Goal: Task Accomplishment & Management: Manage account settings

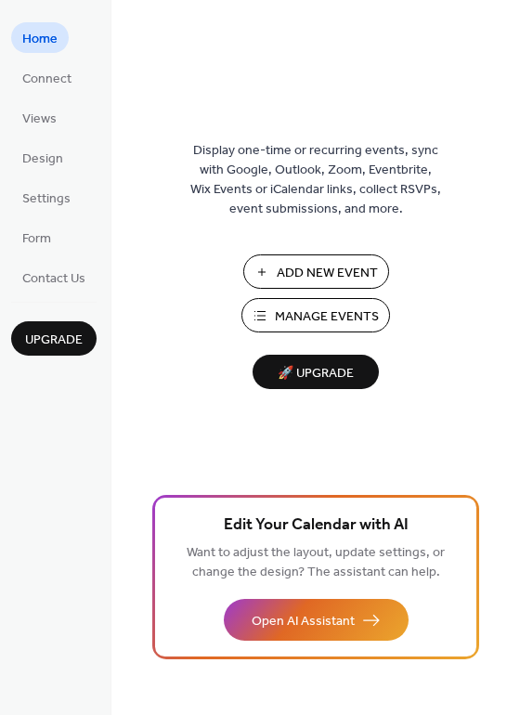
click at [280, 319] on span "Manage Events" at bounding box center [327, 317] width 104 height 20
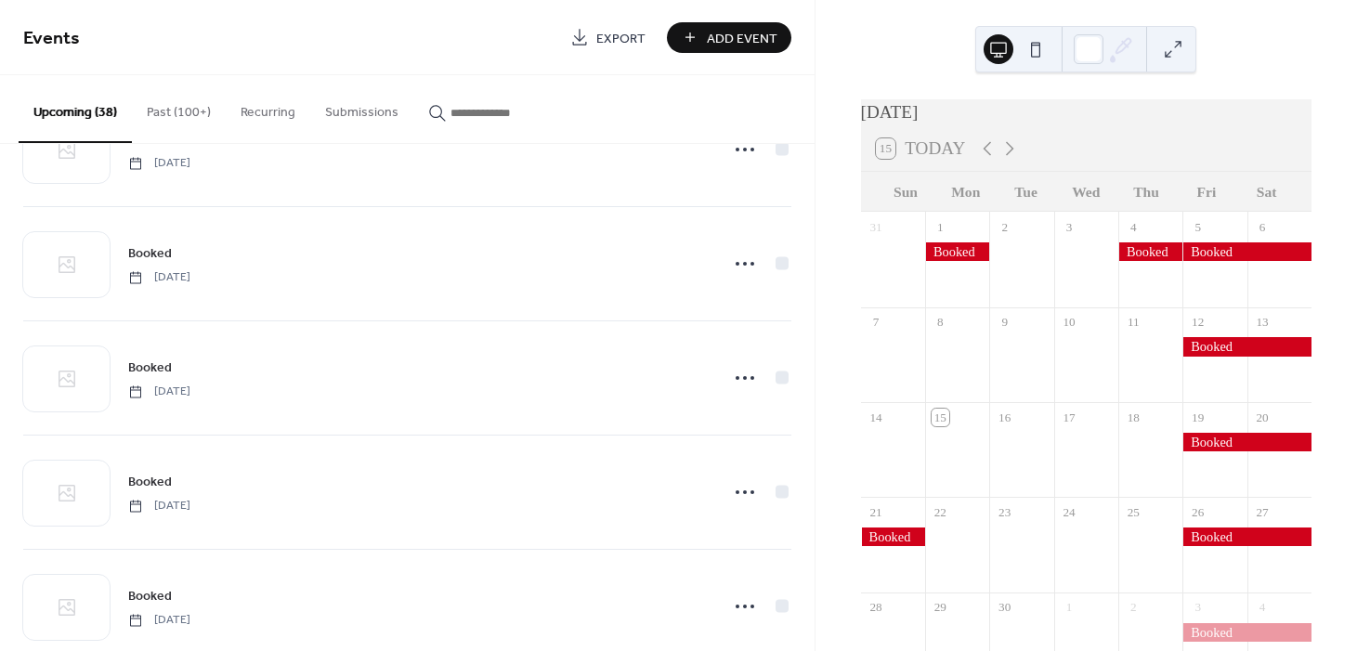
scroll to position [3506, 0]
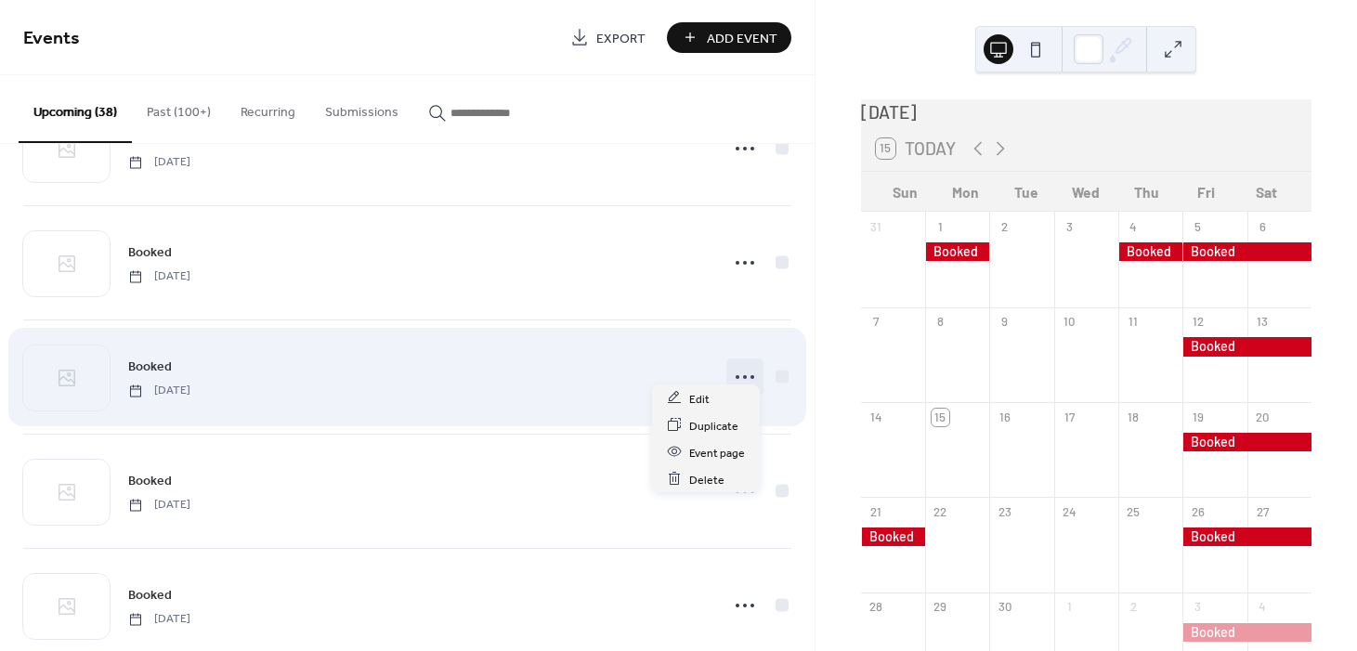
click at [737, 364] on icon at bounding box center [745, 377] width 30 height 30
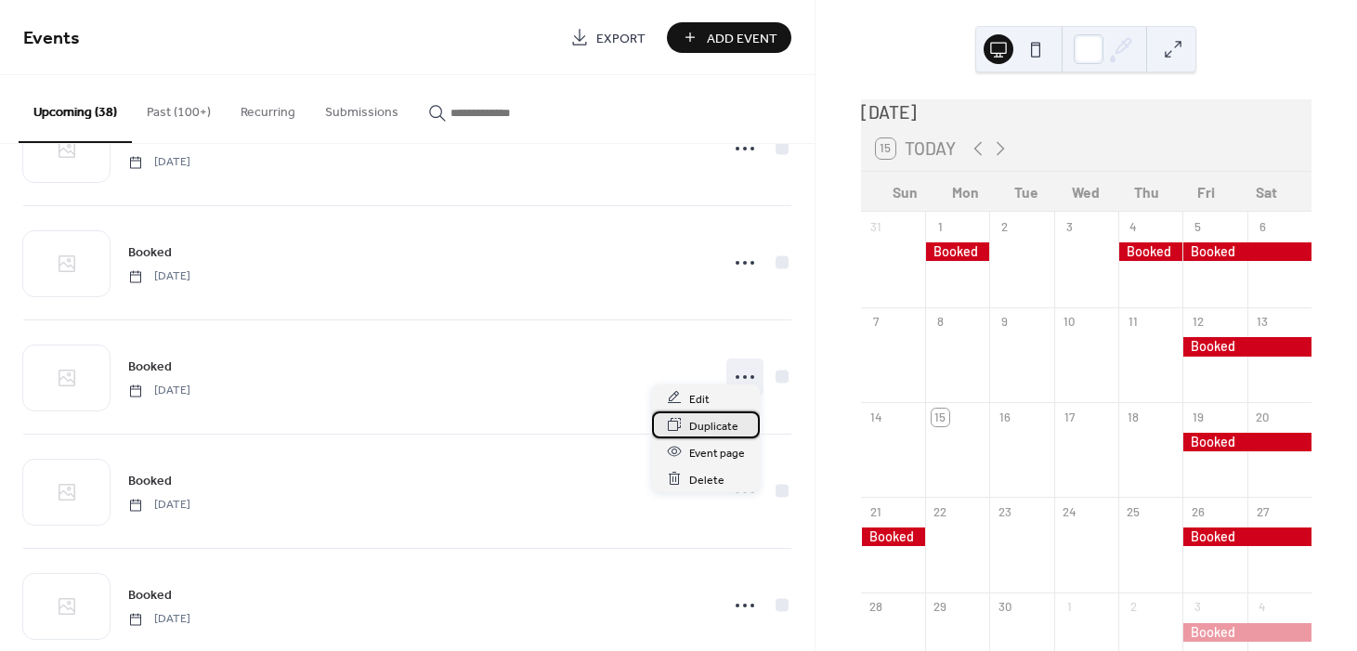
click at [719, 424] on span "Duplicate" at bounding box center [713, 426] width 49 height 20
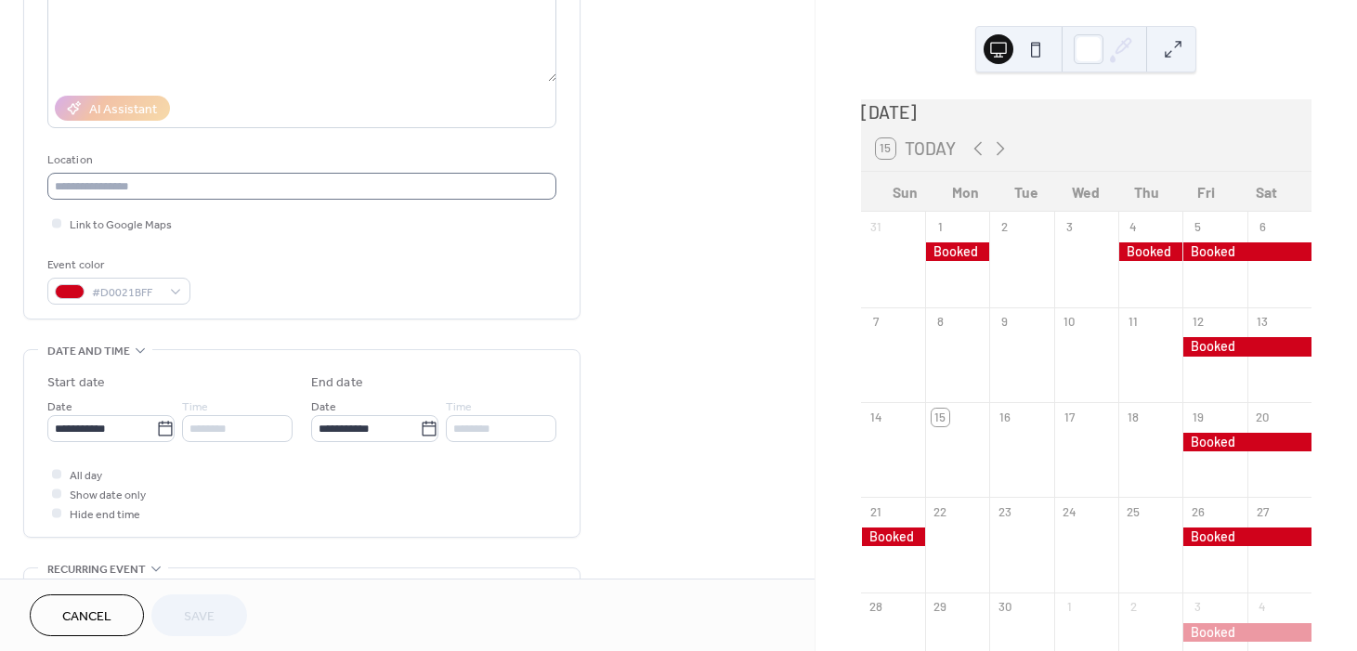
scroll to position [313, 0]
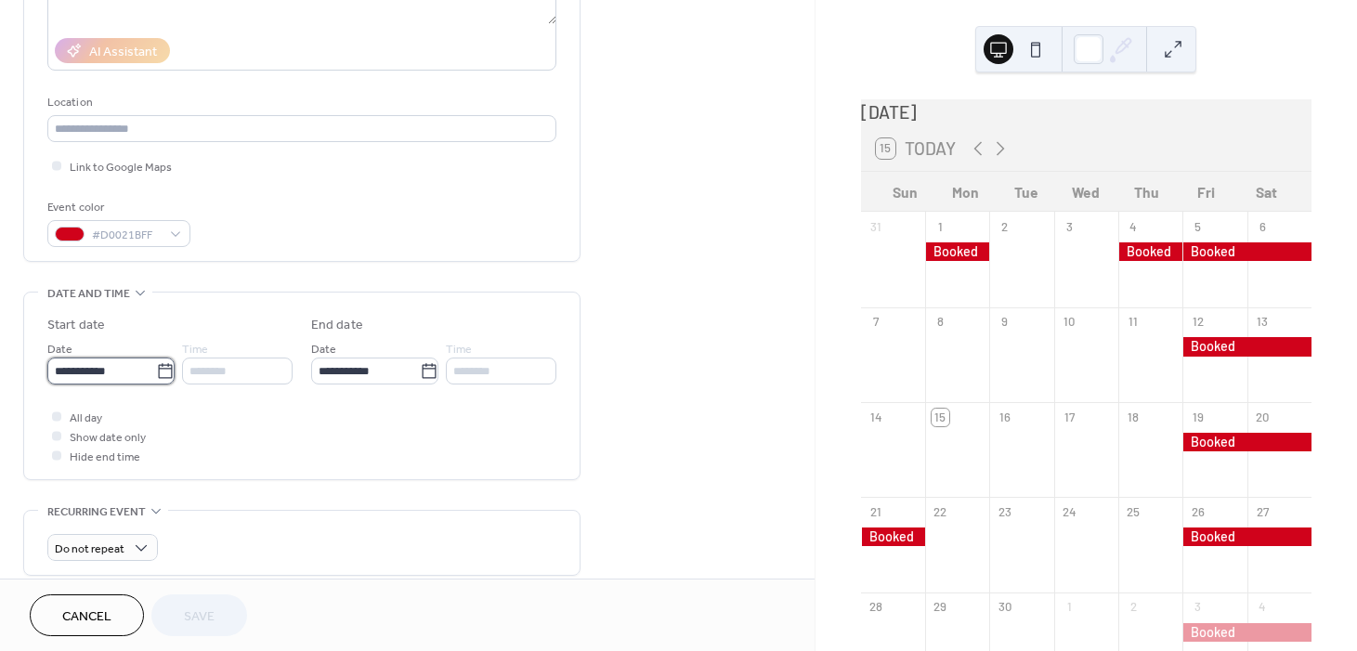
click at [110, 369] on input "**********" at bounding box center [101, 371] width 109 height 27
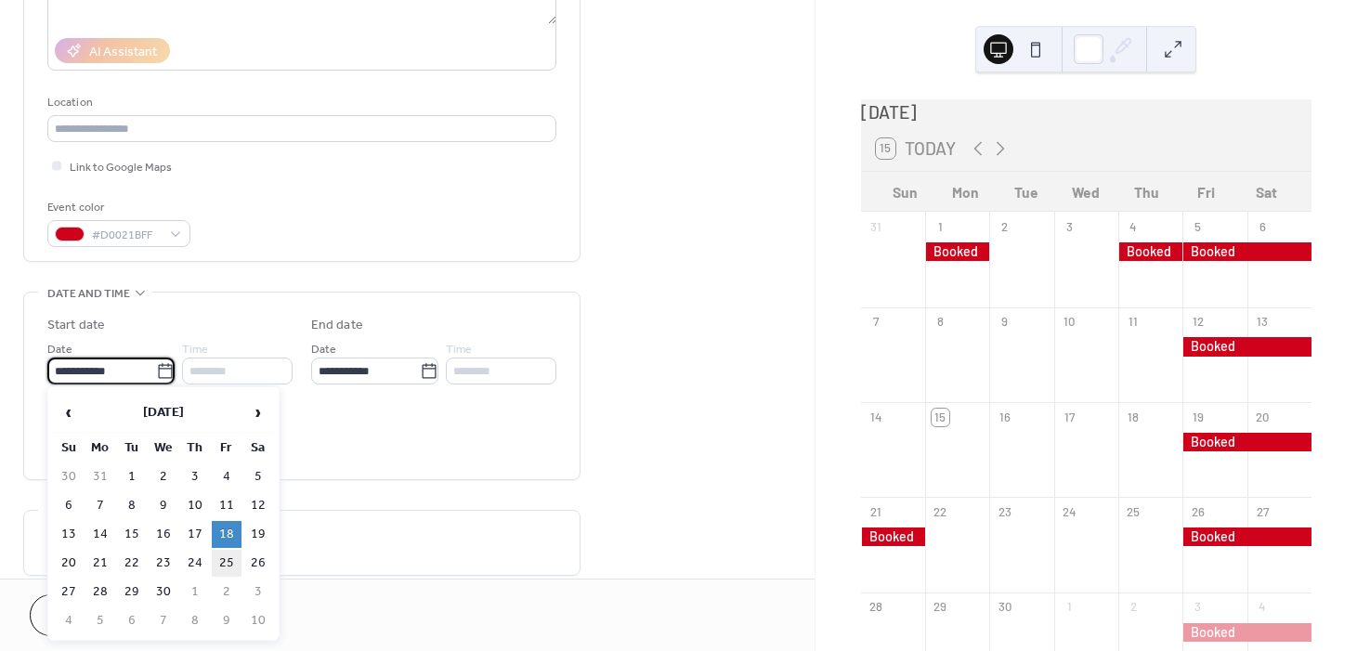
click at [228, 559] on td "25" at bounding box center [227, 563] width 30 height 27
type input "**********"
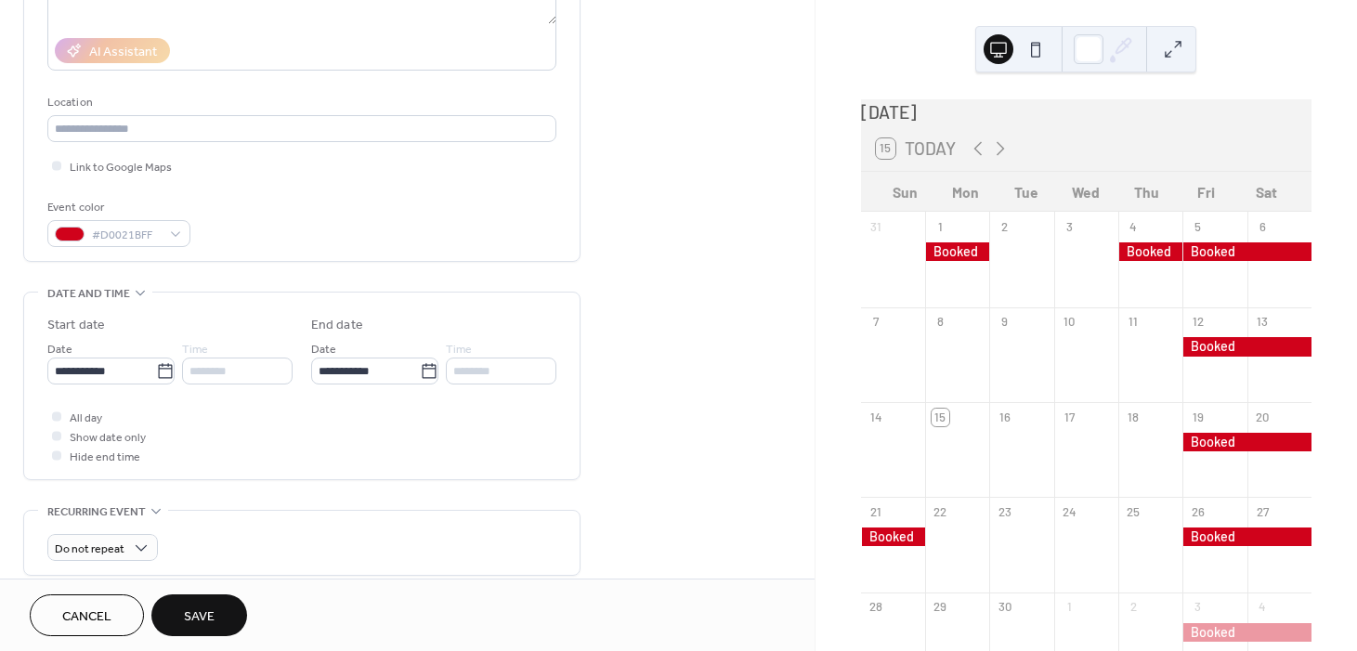
click at [201, 598] on button "Save" at bounding box center [199, 615] width 96 height 42
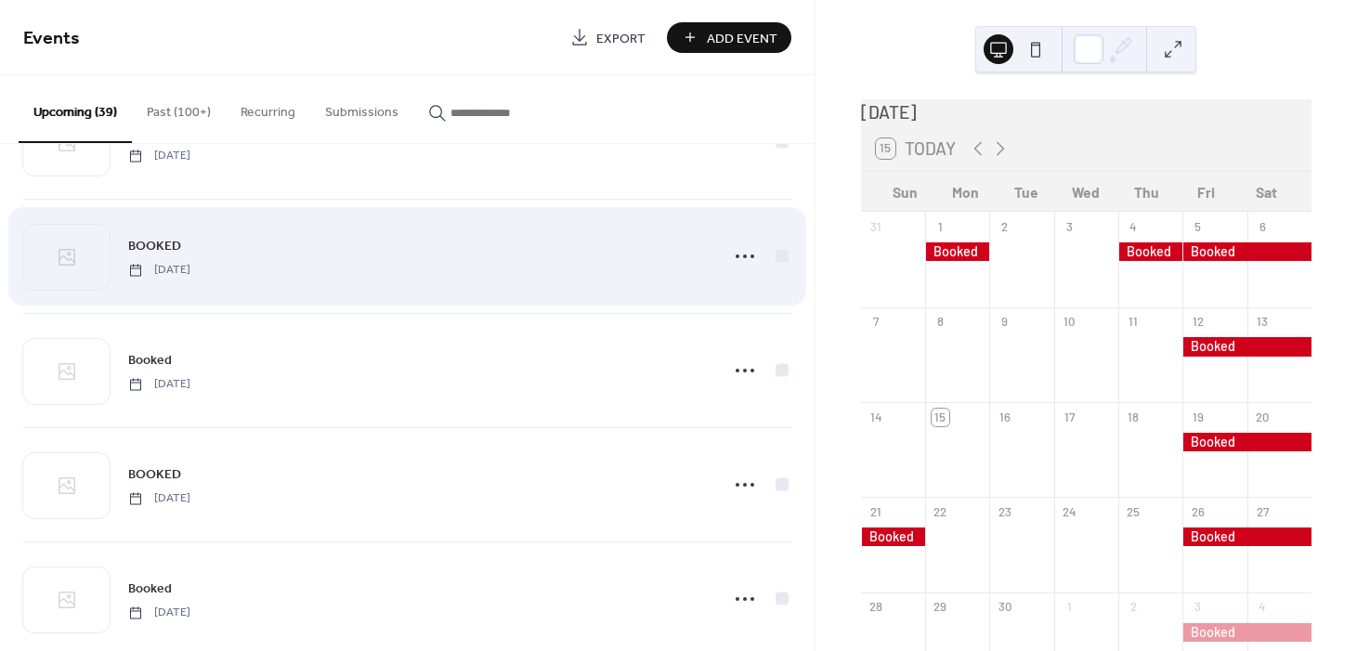
scroll to position [3181, 0]
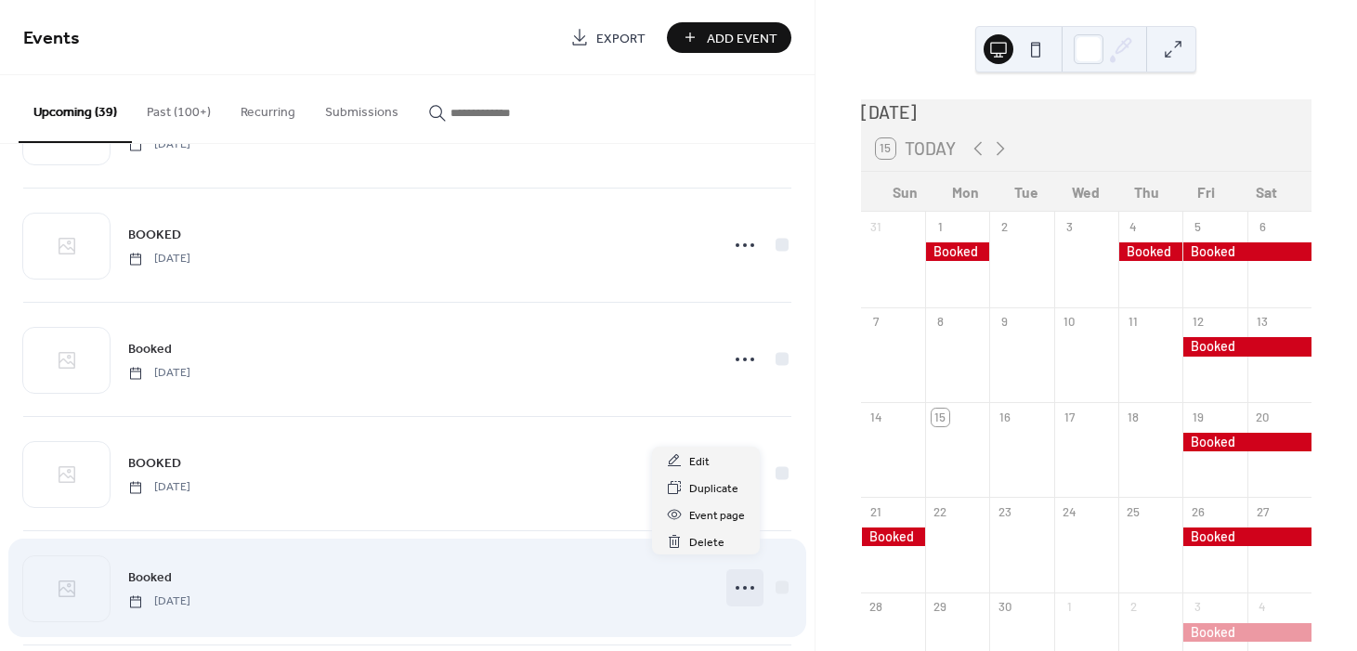
click at [737, 576] on icon at bounding box center [745, 588] width 30 height 30
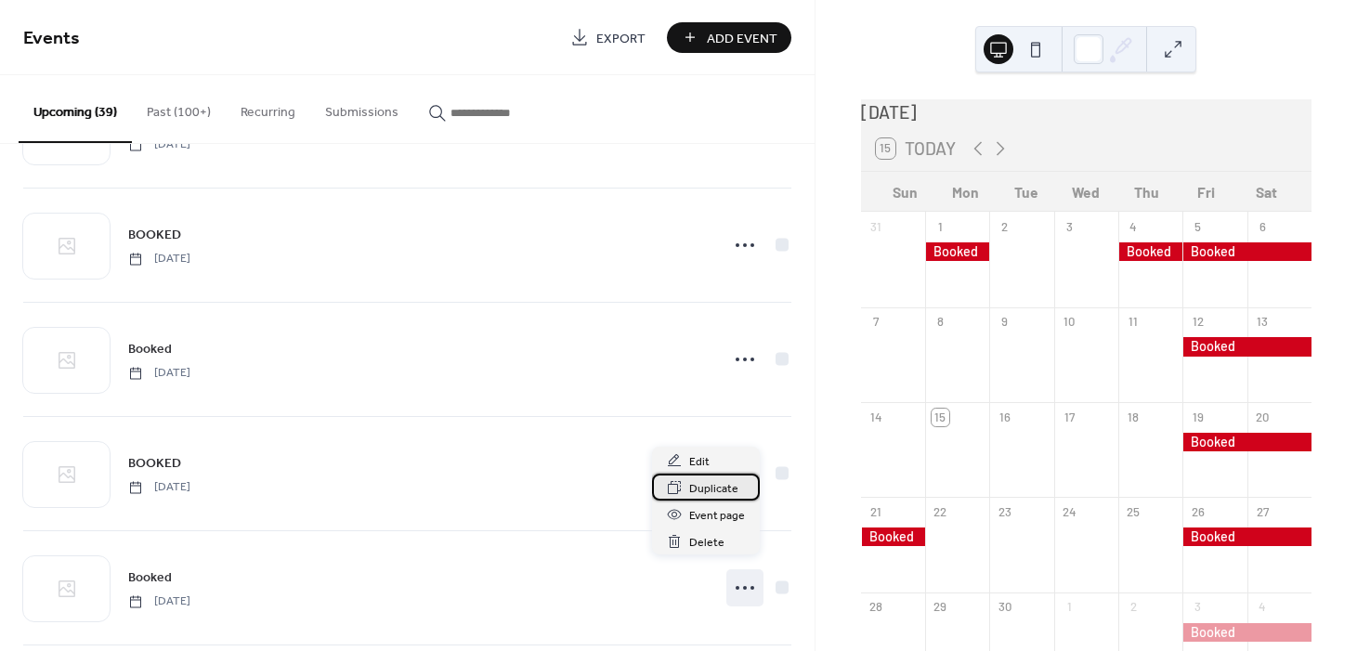
click at [709, 494] on span "Duplicate" at bounding box center [713, 489] width 49 height 20
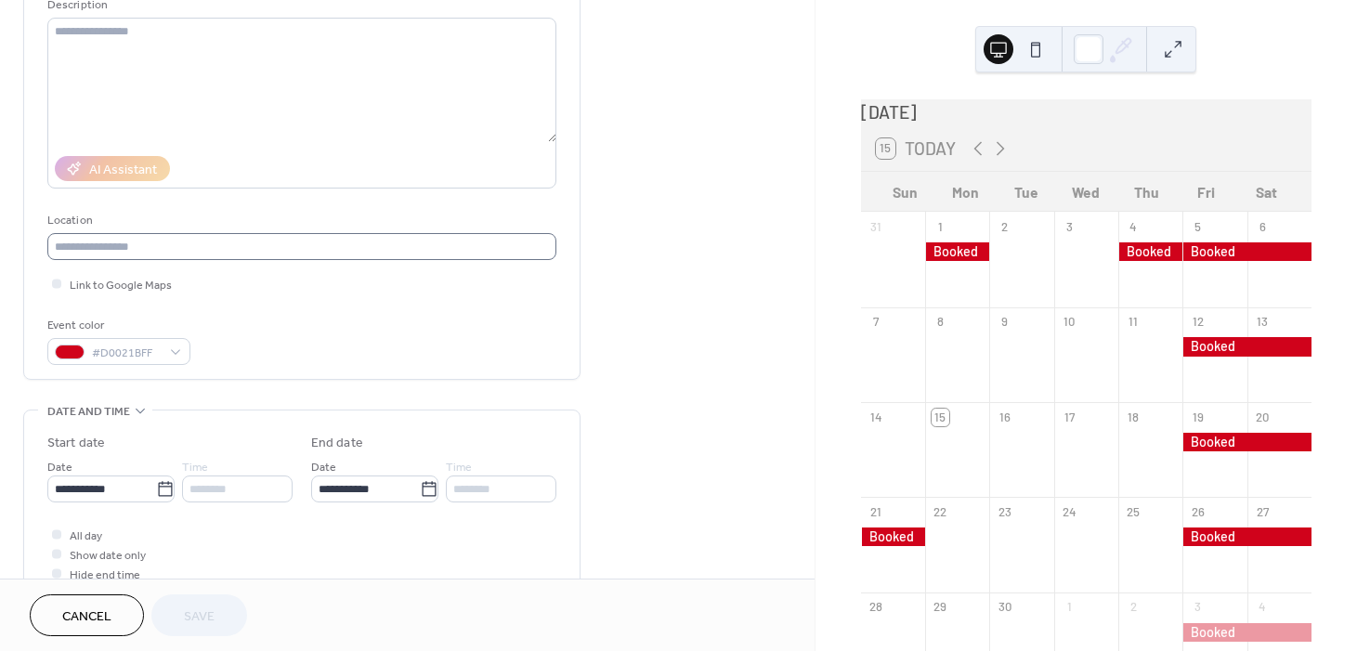
scroll to position [240, 0]
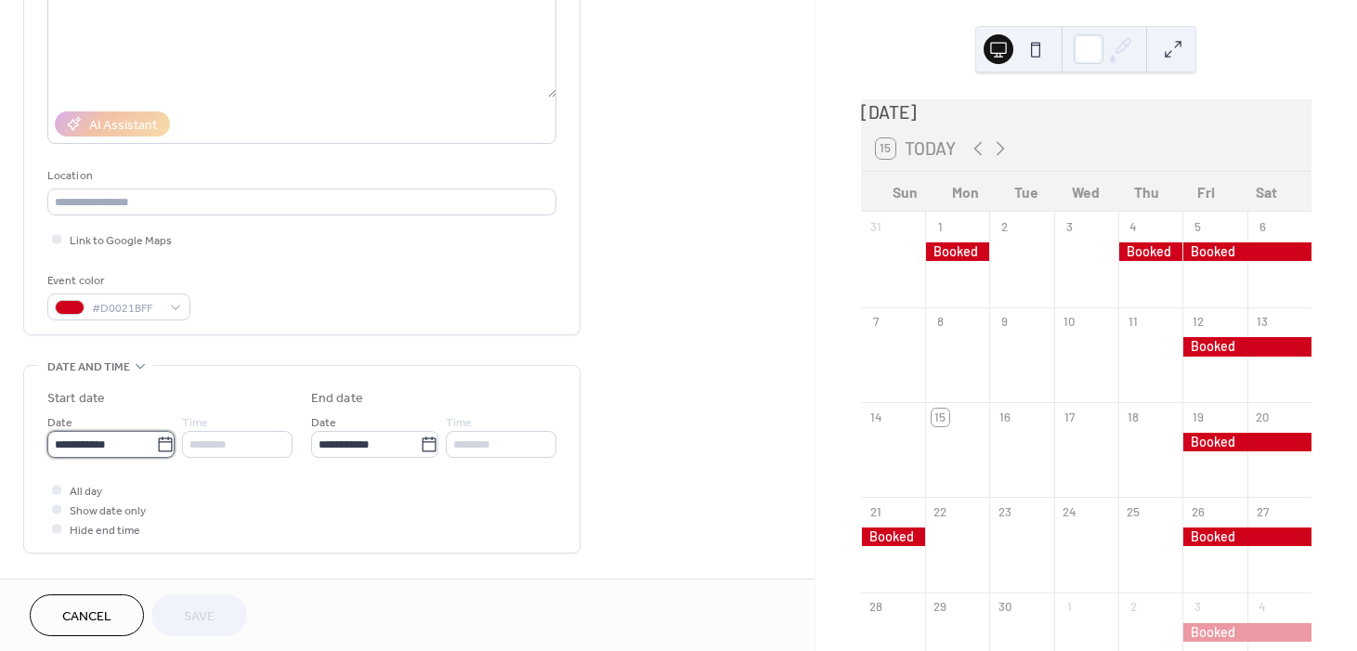
click at [112, 442] on input "**********" at bounding box center [101, 444] width 109 height 27
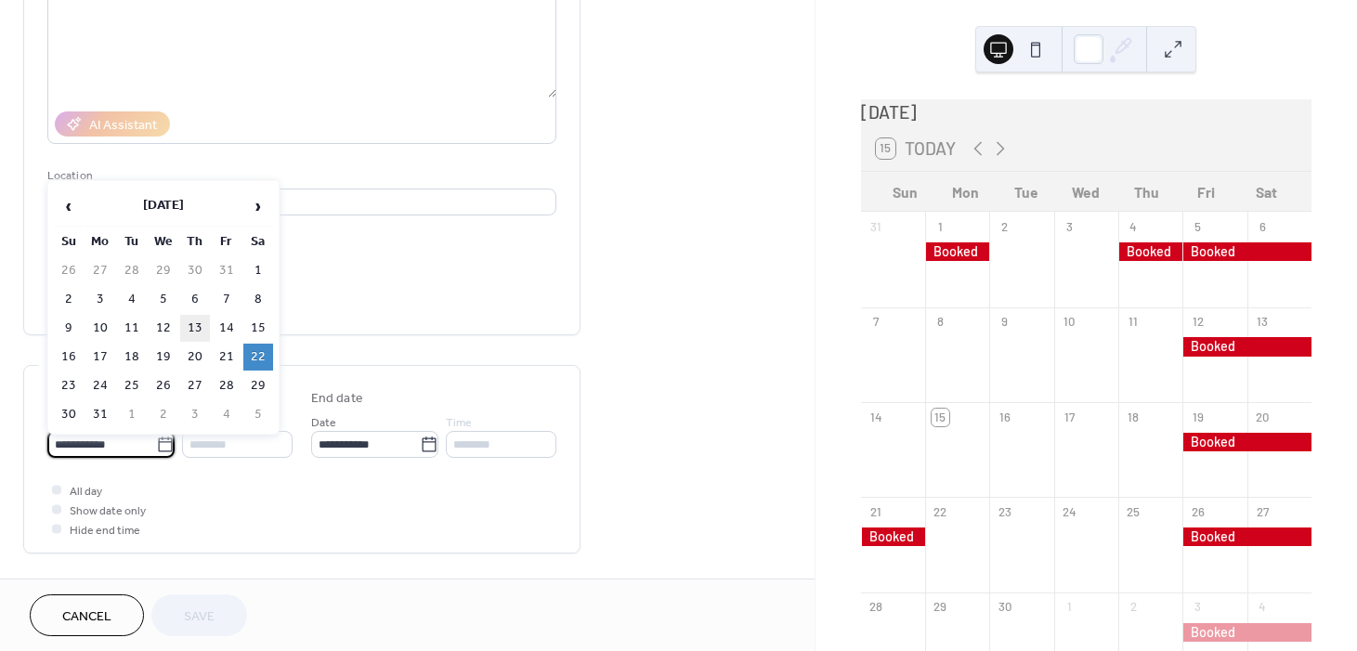
click at [199, 323] on td "13" at bounding box center [195, 328] width 30 height 27
type input "**********"
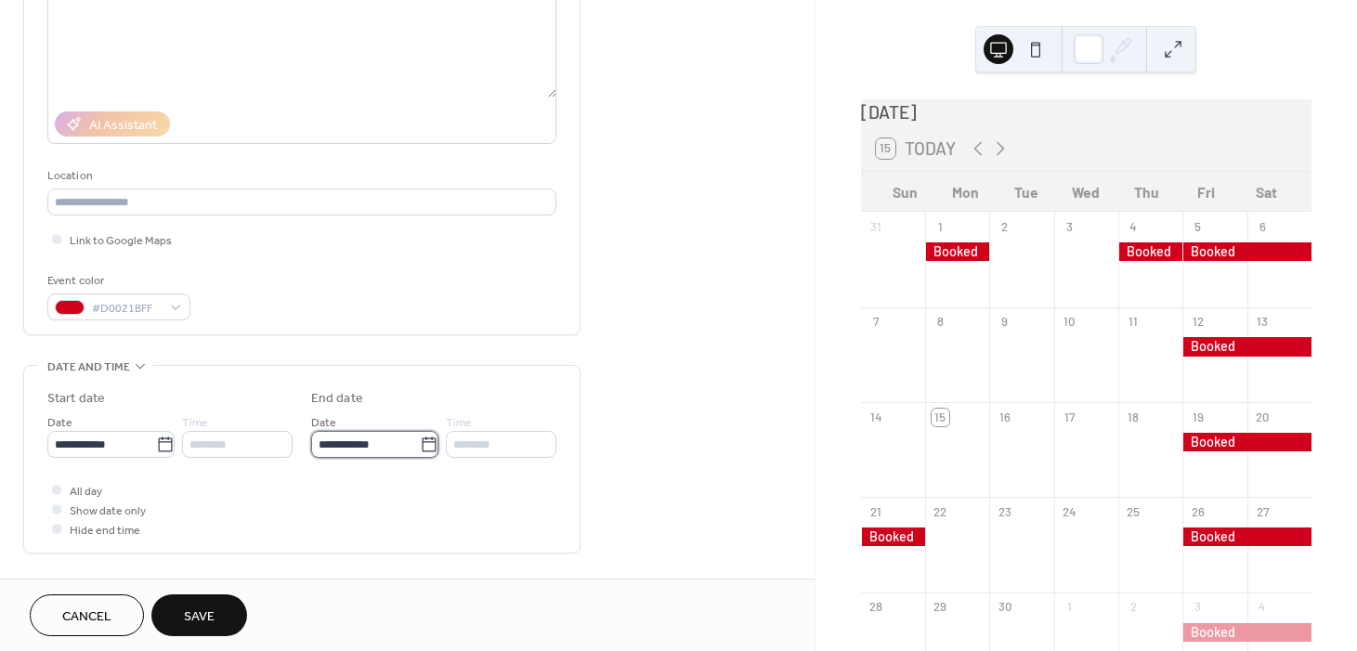
click at [359, 447] on input "**********" at bounding box center [365, 444] width 109 height 27
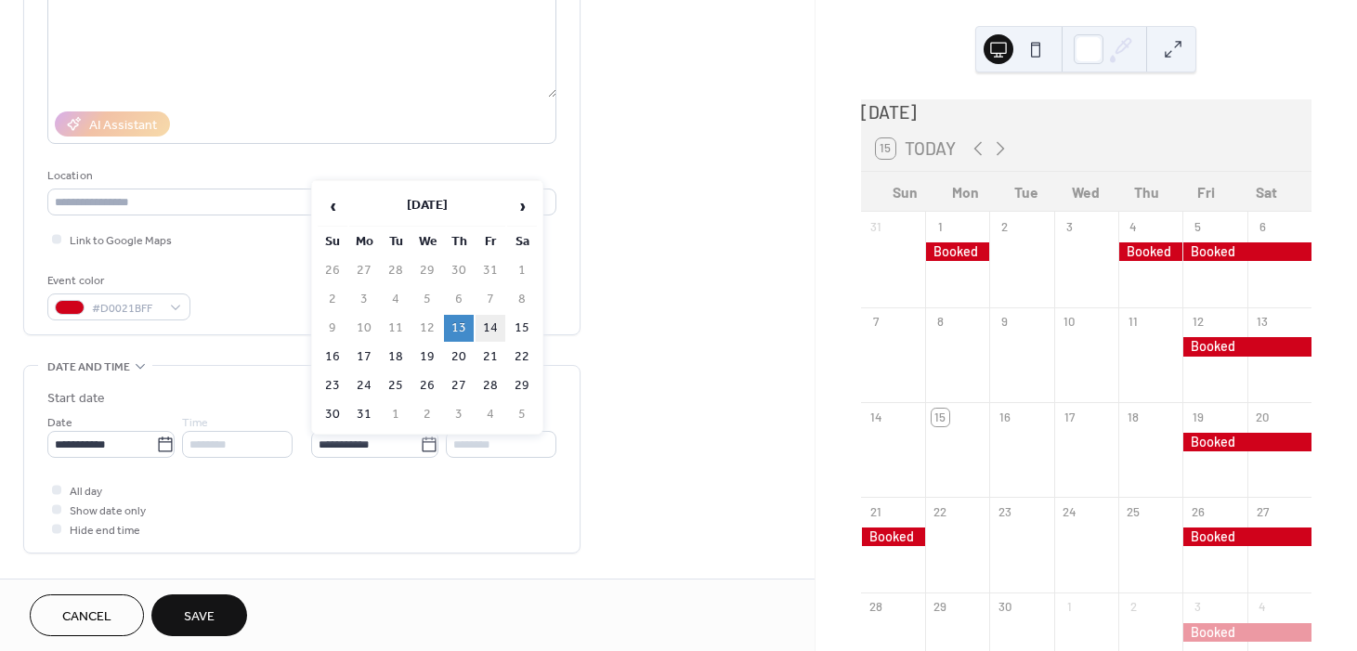
click at [484, 320] on td "14" at bounding box center [490, 328] width 30 height 27
type input "**********"
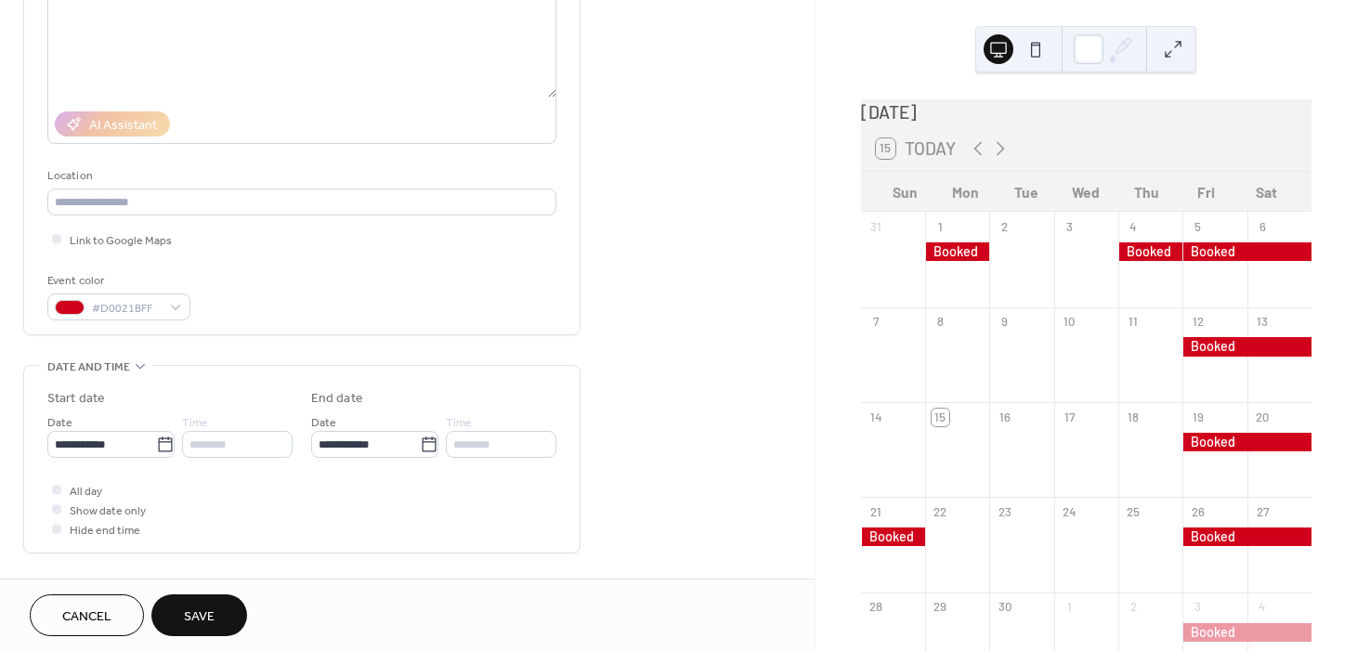
click at [197, 613] on span "Save" at bounding box center [199, 617] width 31 height 20
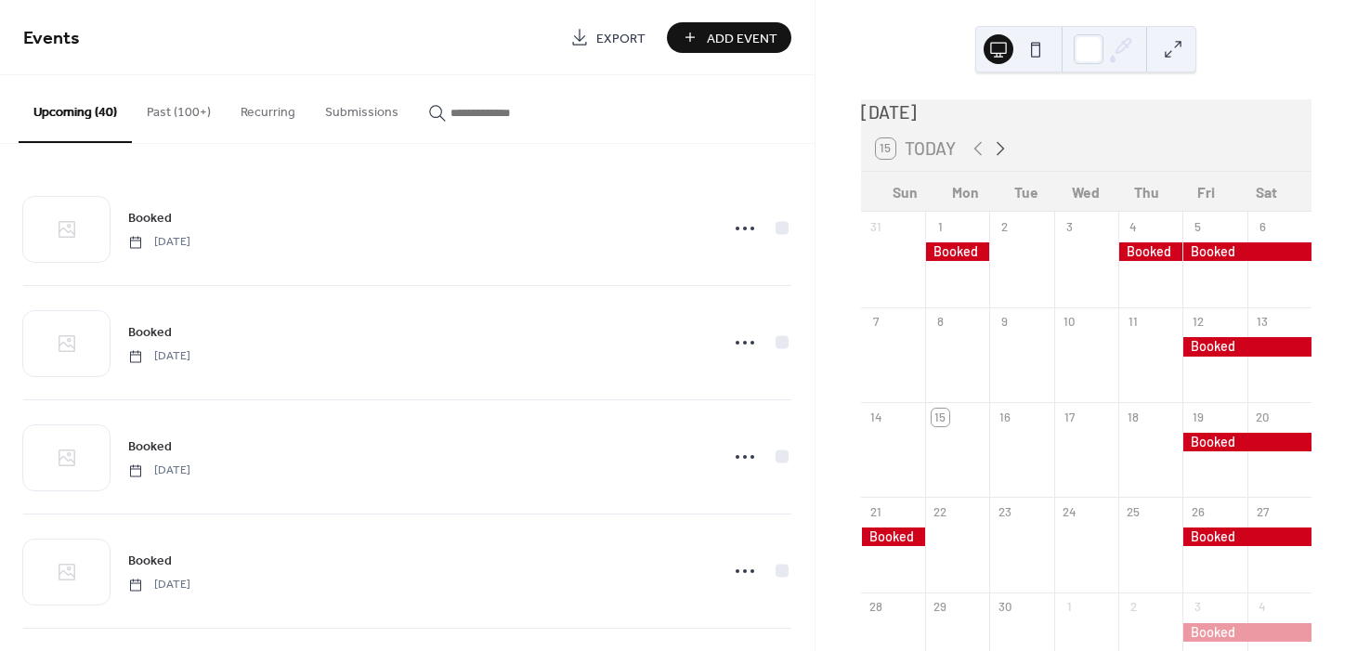
click at [1003, 156] on icon at bounding box center [1000, 148] width 22 height 22
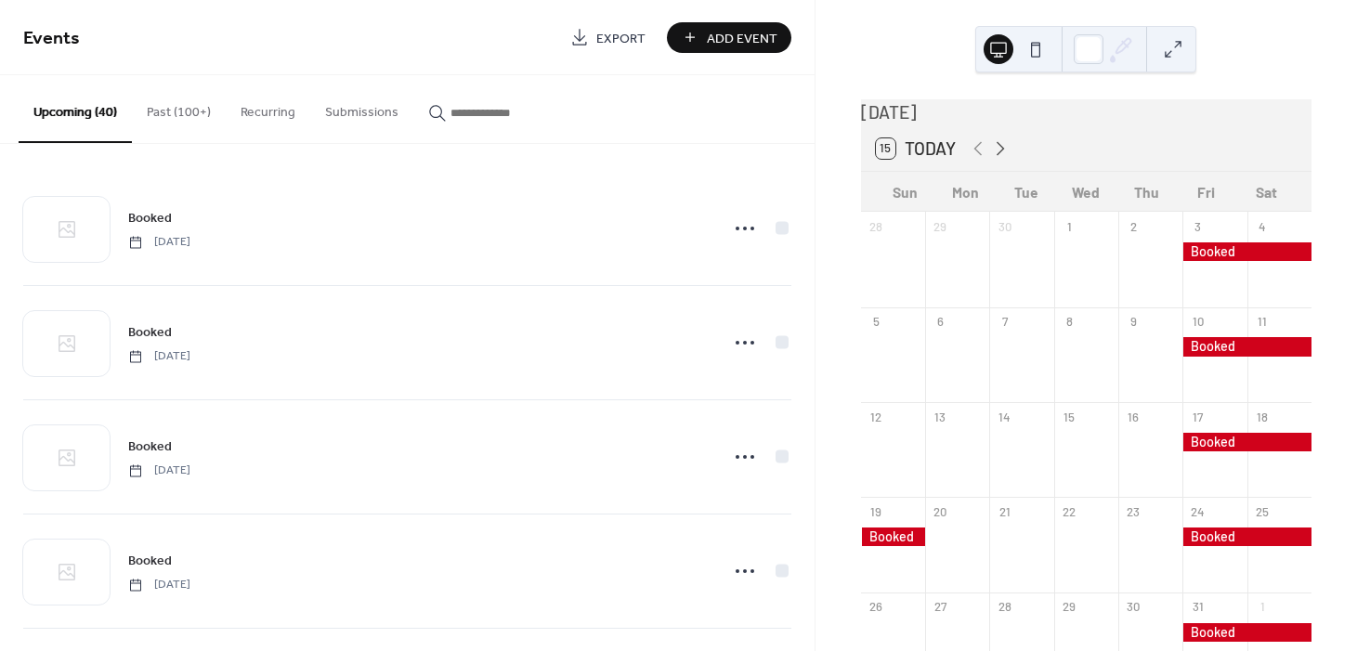
click at [1003, 156] on icon at bounding box center [1000, 148] width 22 height 22
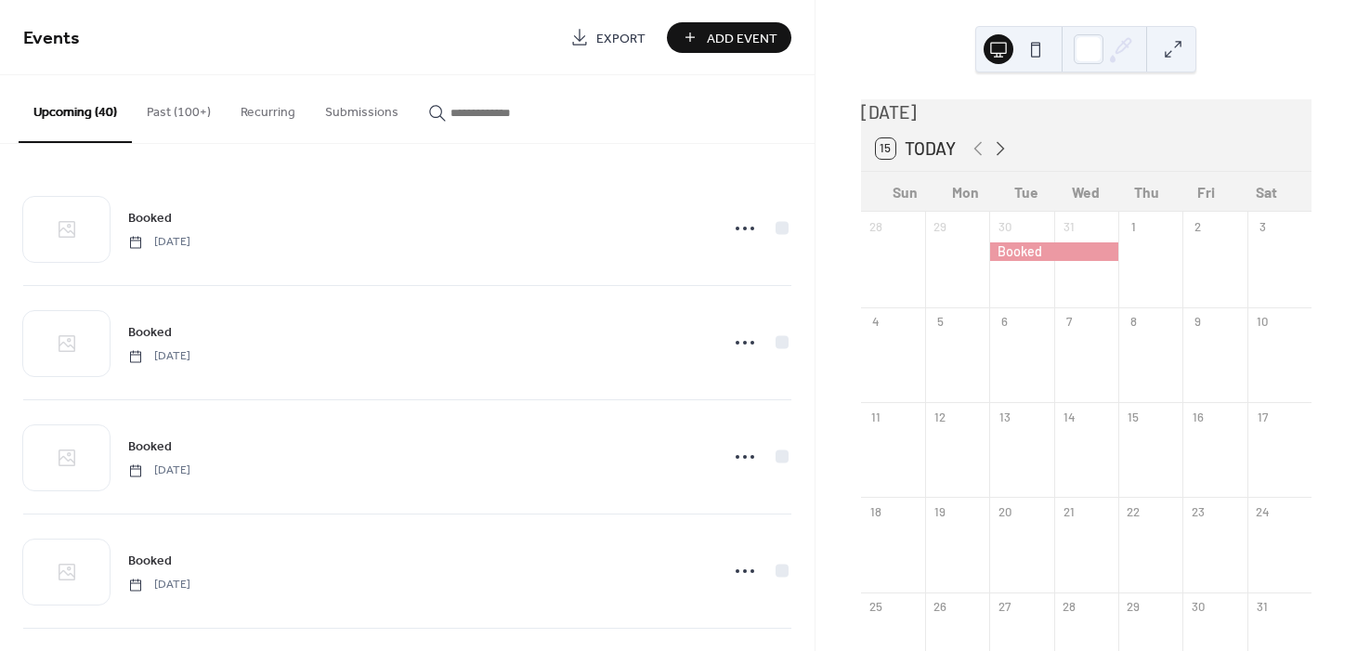
click at [1003, 156] on icon at bounding box center [1000, 148] width 22 height 22
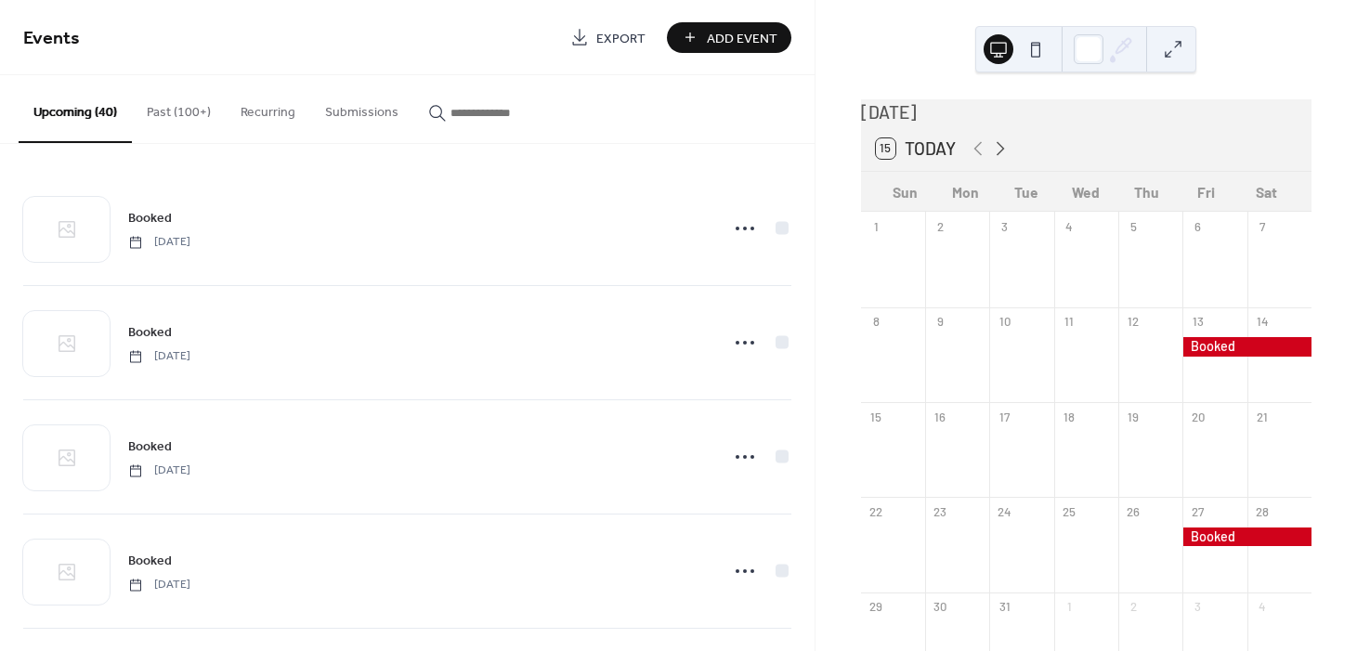
click at [1003, 156] on icon at bounding box center [1000, 148] width 22 height 22
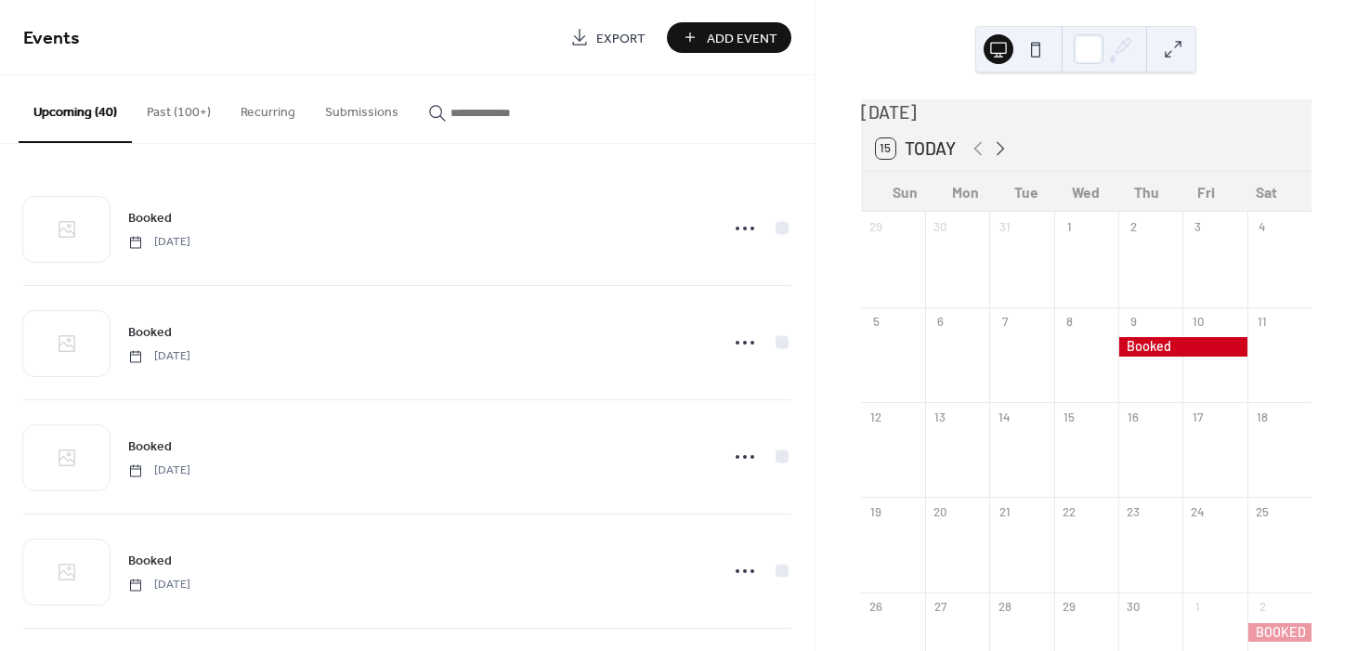
click at [1003, 156] on icon at bounding box center [1000, 148] width 22 height 22
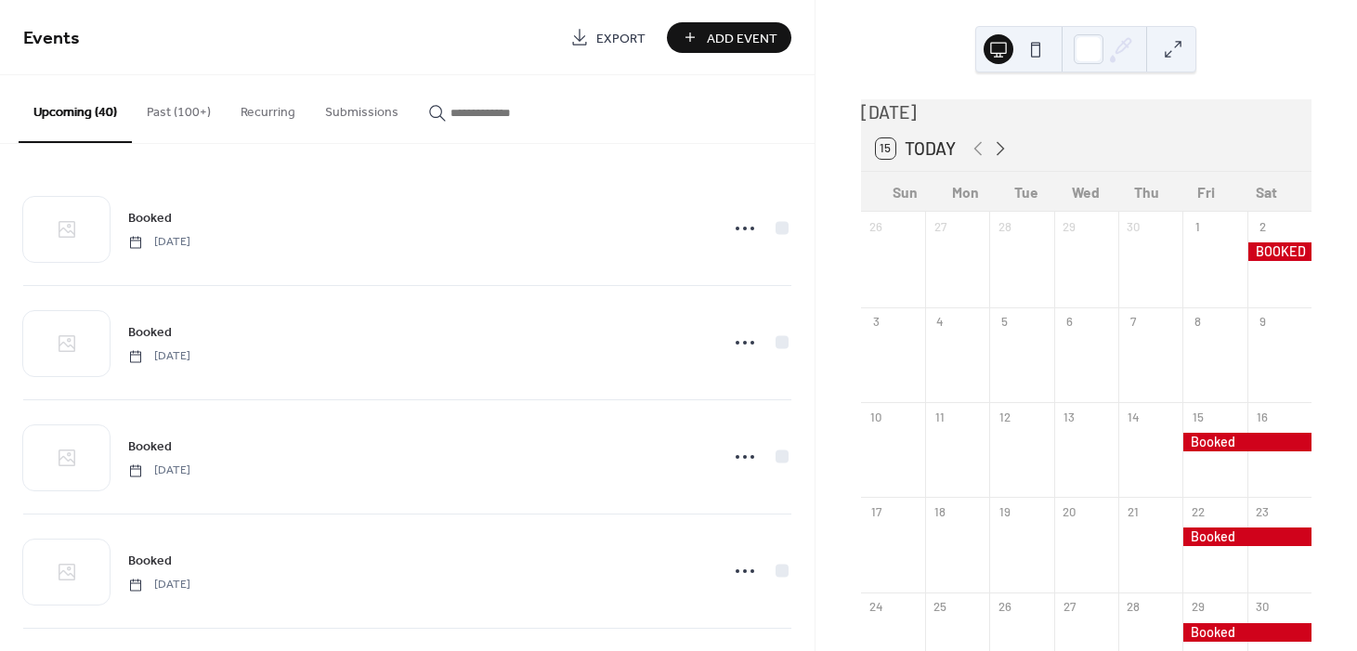
click at [1003, 156] on icon at bounding box center [1000, 148] width 22 height 22
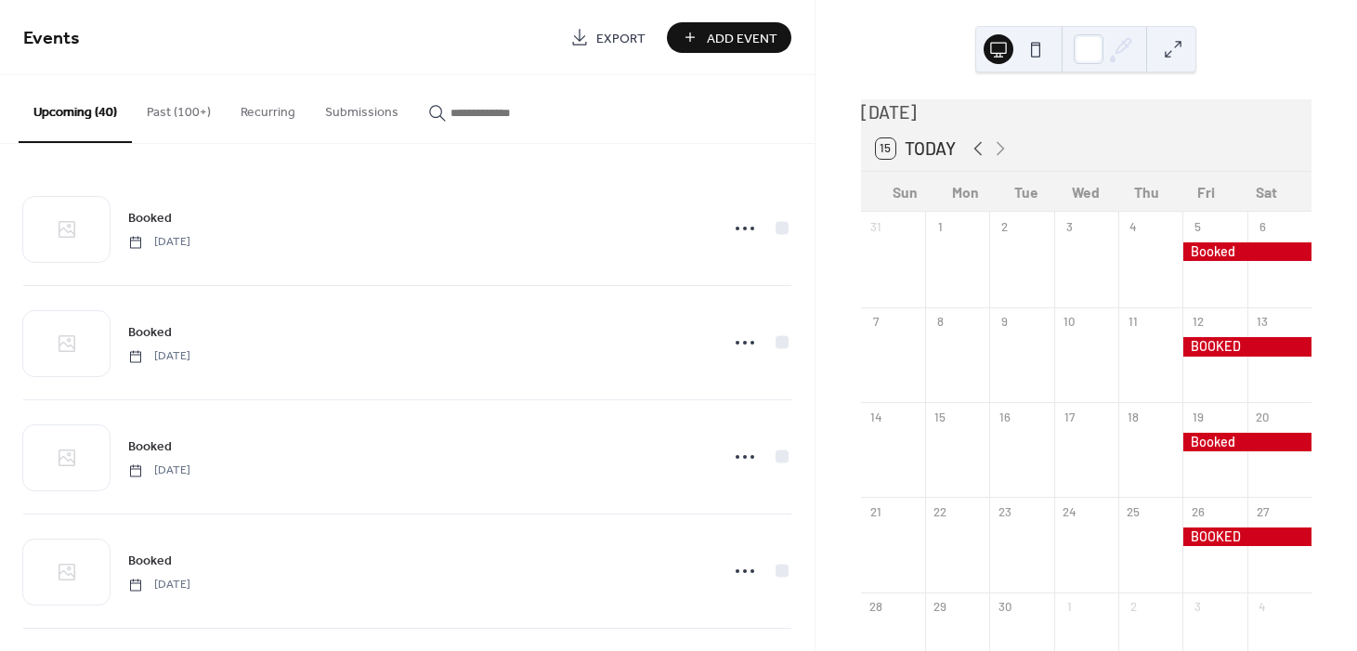
click at [976, 158] on icon at bounding box center [978, 148] width 22 height 22
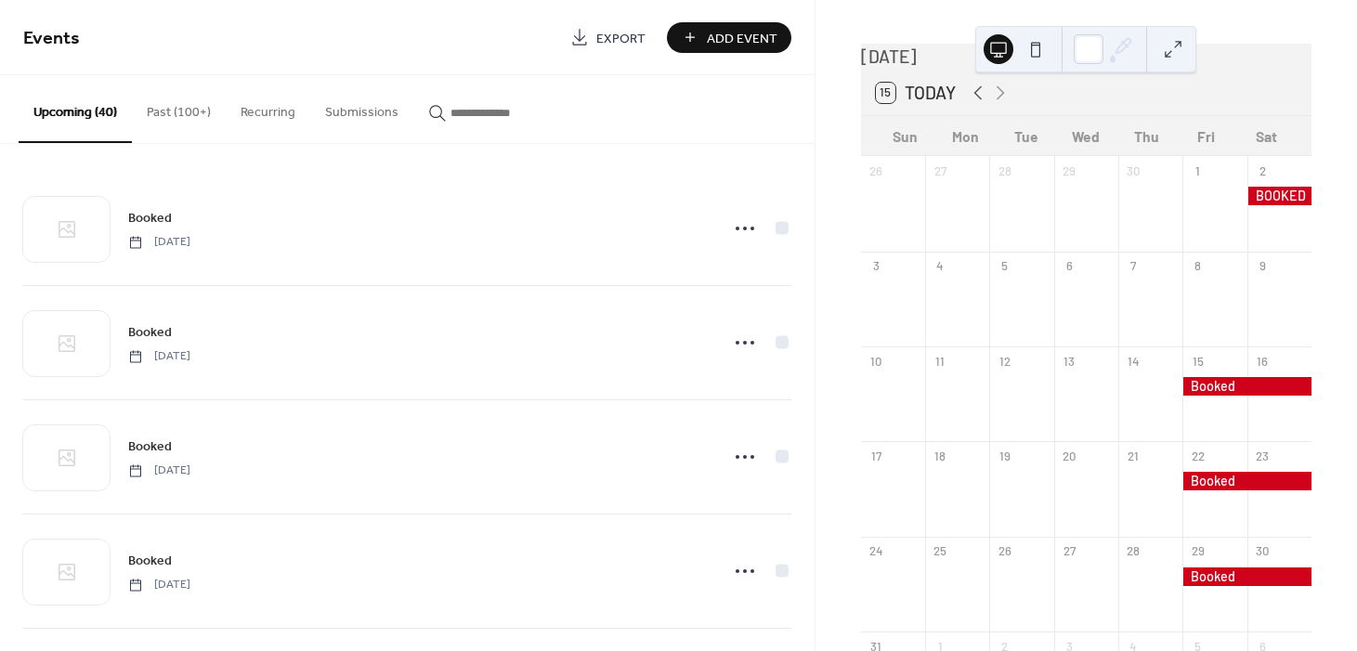
scroll to position [57, 0]
click at [1001, 98] on icon at bounding box center [1000, 92] width 8 height 14
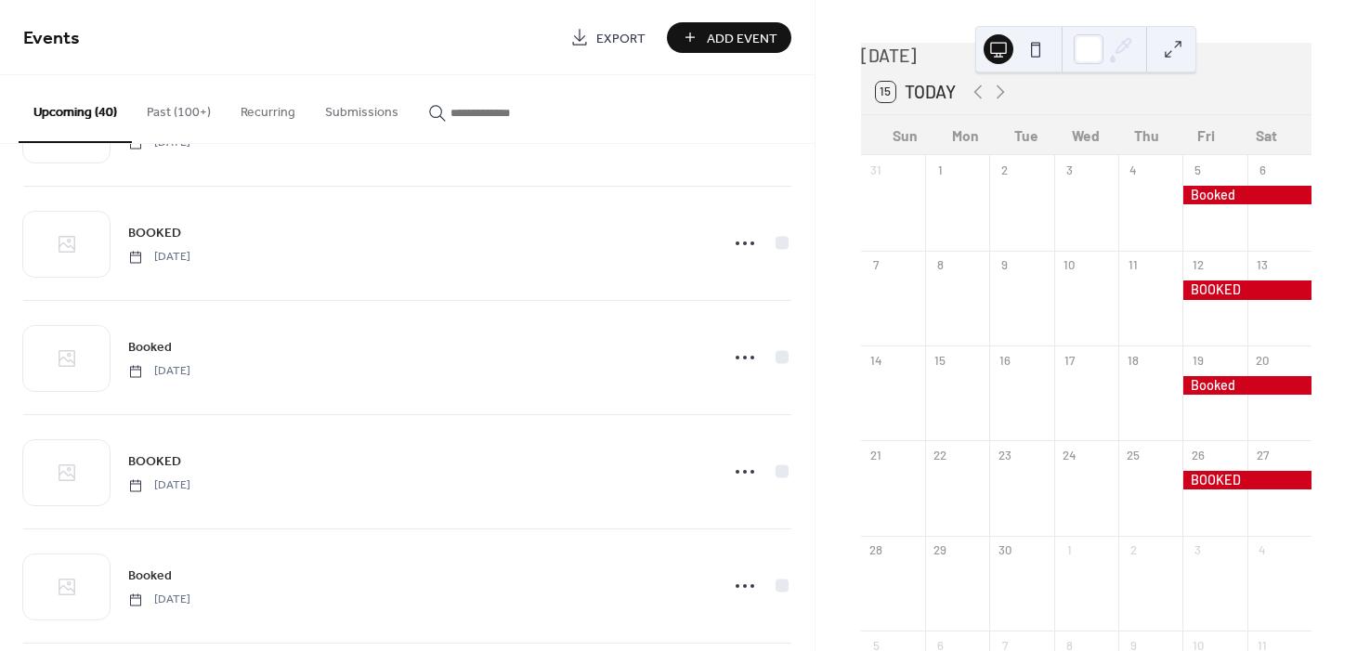
scroll to position [3206, 0]
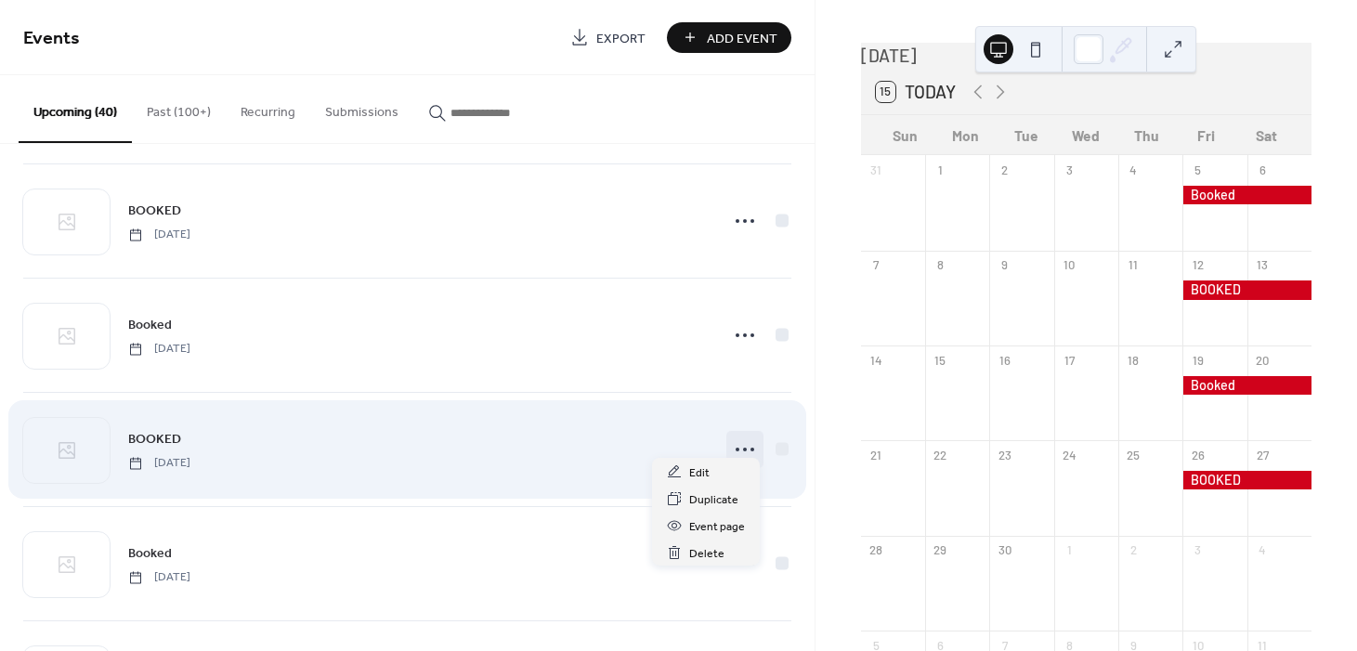
click at [735, 435] on icon at bounding box center [745, 450] width 30 height 30
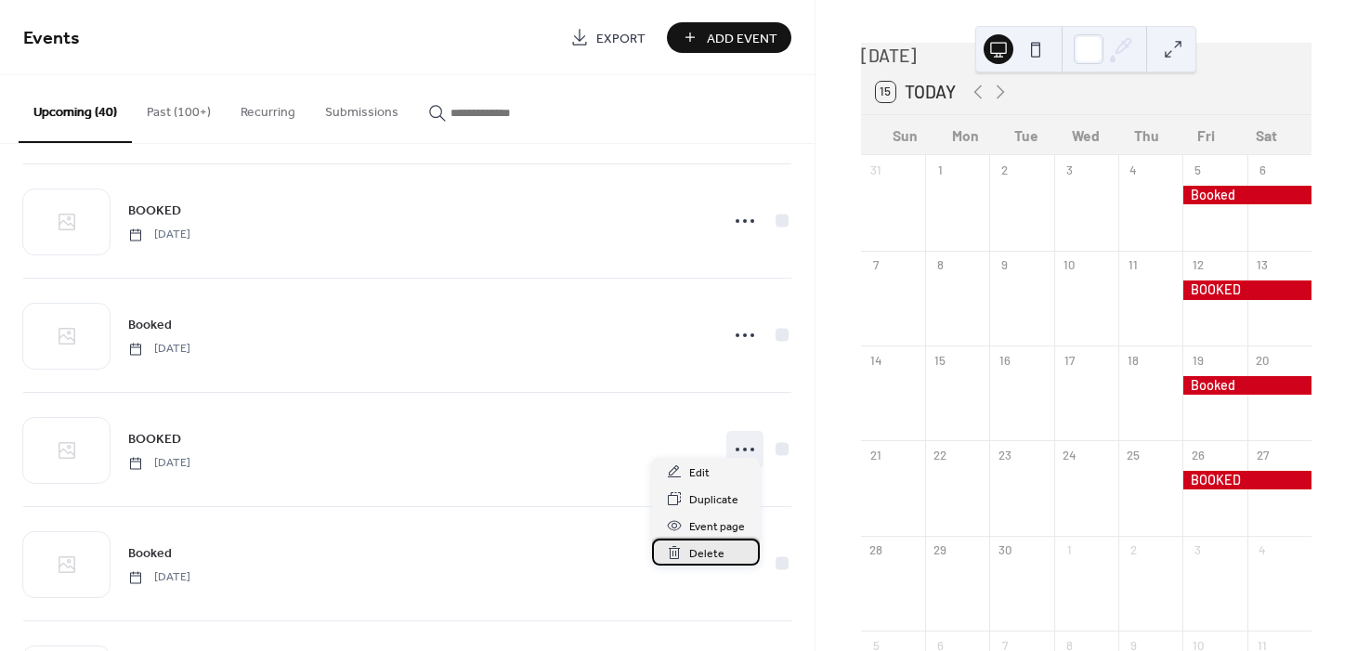
click at [704, 560] on span "Delete" at bounding box center [706, 554] width 35 height 20
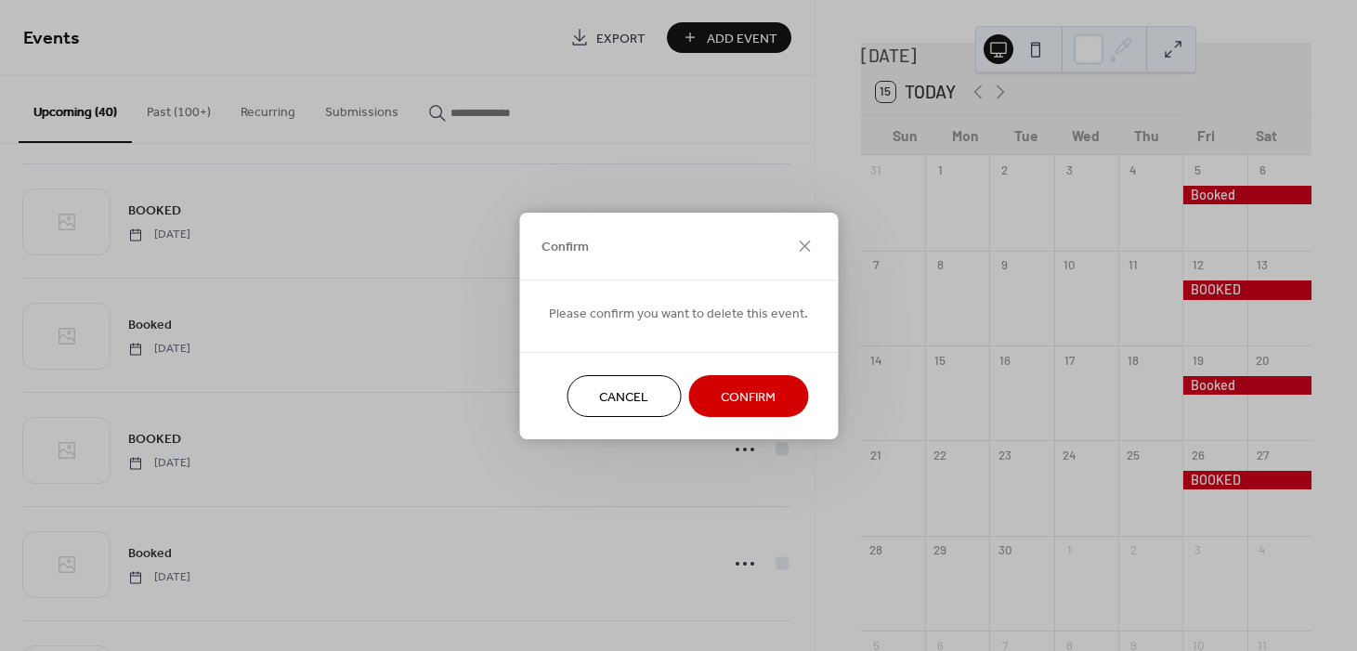
click at [745, 394] on span "Confirm" at bounding box center [748, 397] width 55 height 20
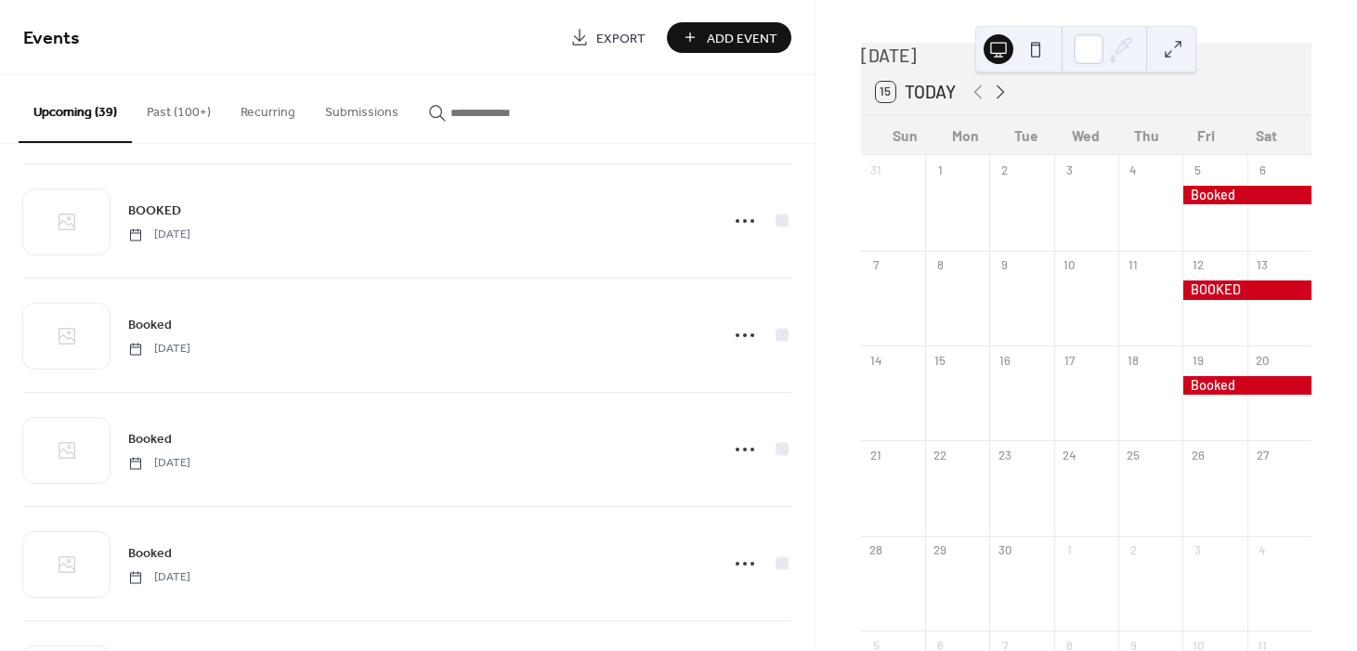
click at [995, 98] on icon at bounding box center [1000, 92] width 22 height 22
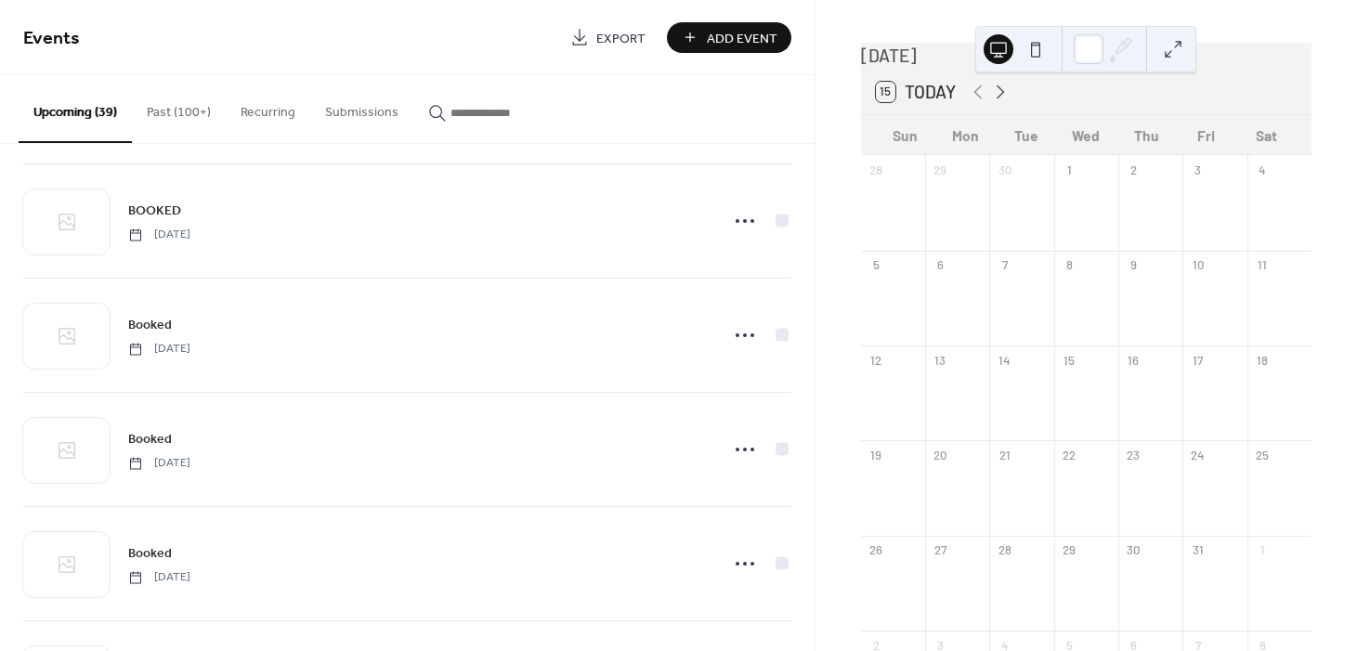
click at [995, 98] on icon at bounding box center [1000, 92] width 22 height 22
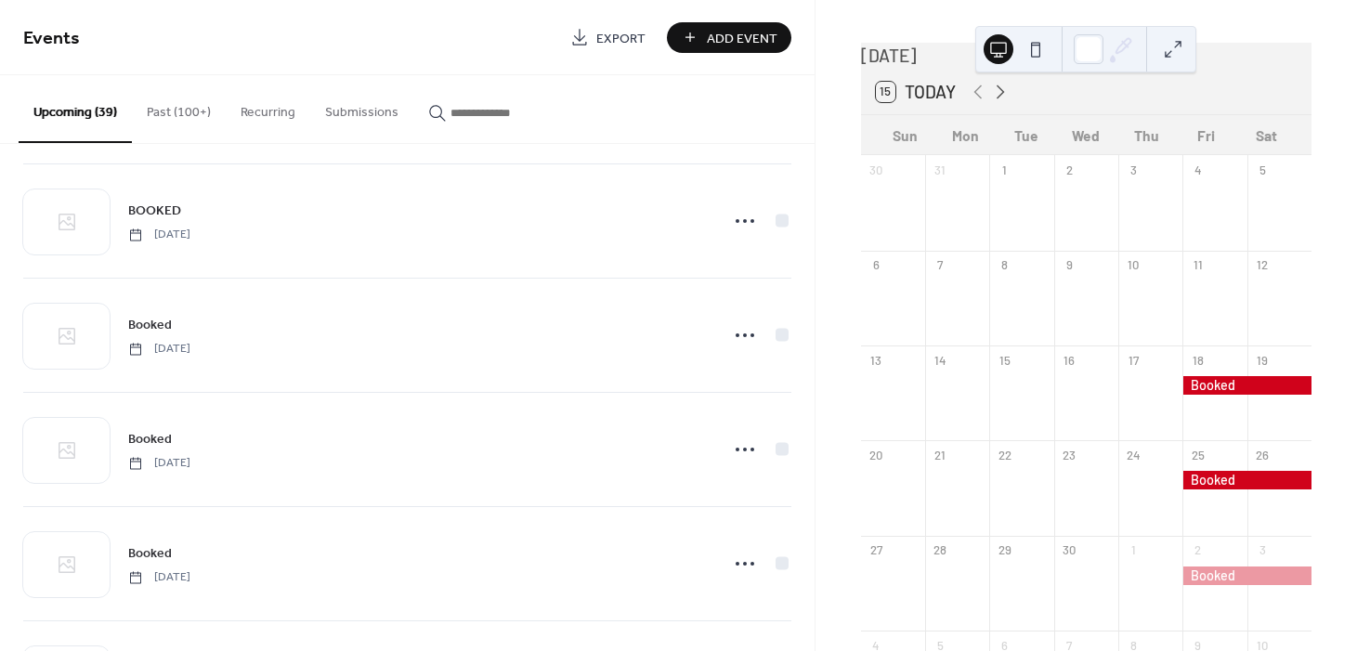
click at [995, 98] on icon at bounding box center [1000, 92] width 22 height 22
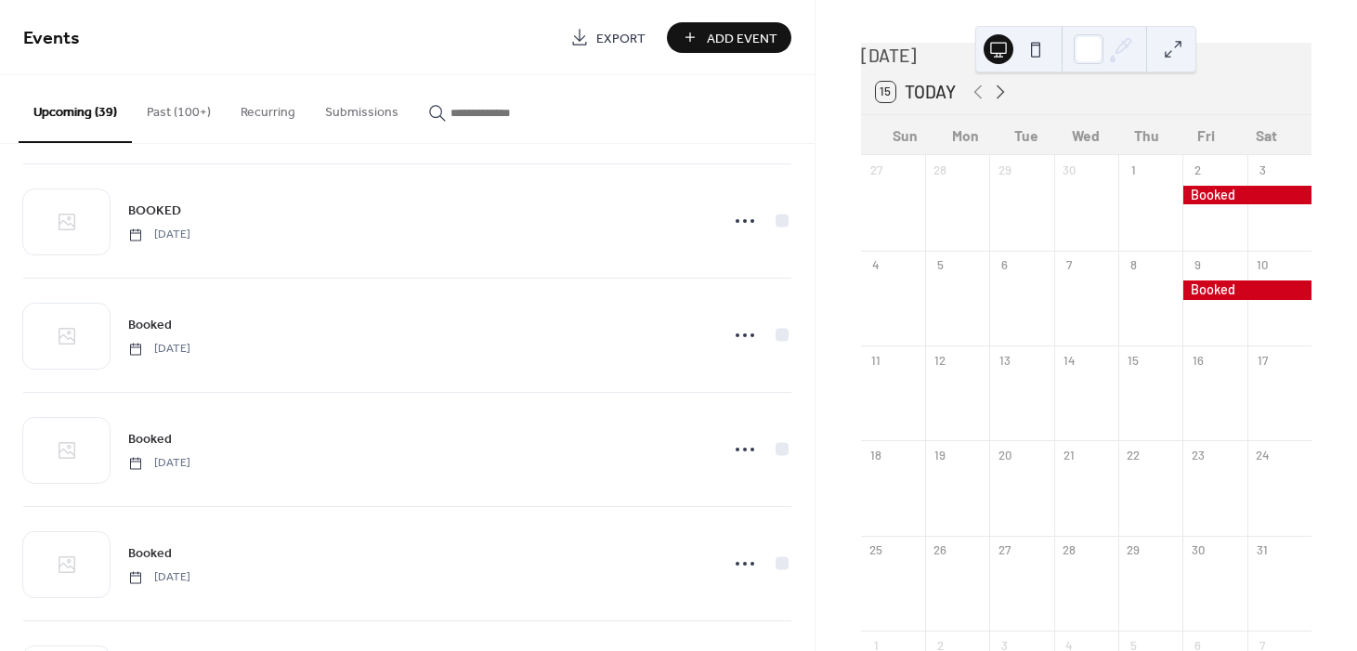
click at [995, 98] on icon at bounding box center [1000, 92] width 22 height 22
